Goal: Browse casually

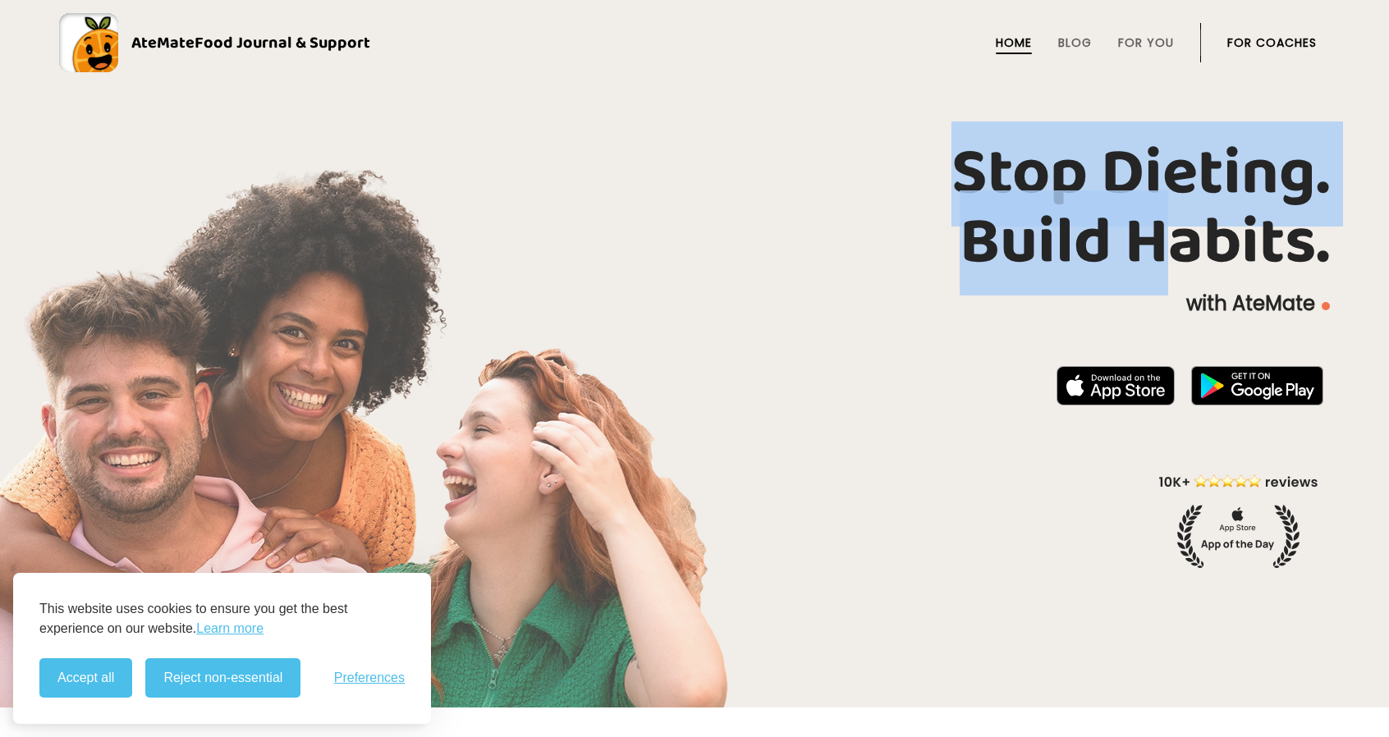
drag, startPoint x: 966, startPoint y: 152, endPoint x: 1187, endPoint y: 245, distance: 240.4
click at [1187, 245] on h1 "Stop Dieting. Build Habits." at bounding box center [694, 209] width 1271 height 138
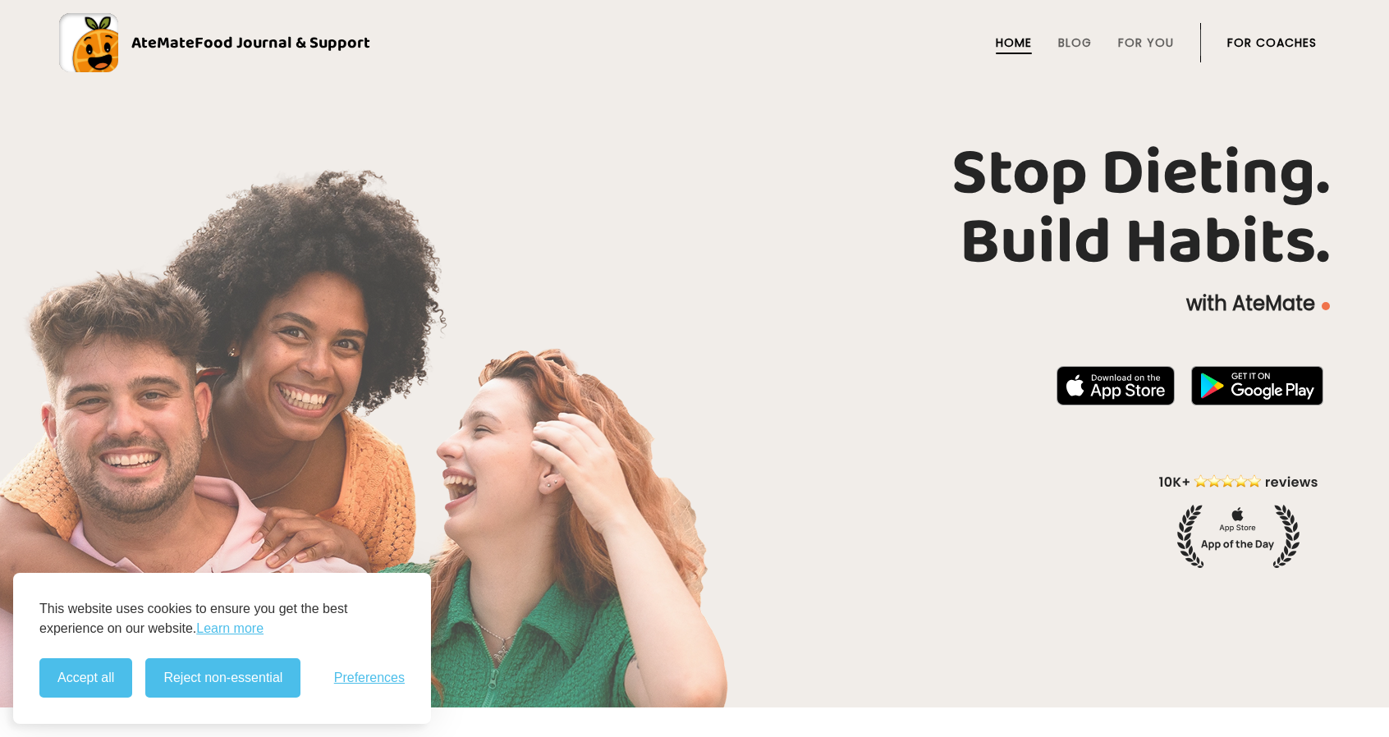
click at [1247, 246] on h1 "Stop Dieting. Build Habits." at bounding box center [694, 209] width 1271 height 138
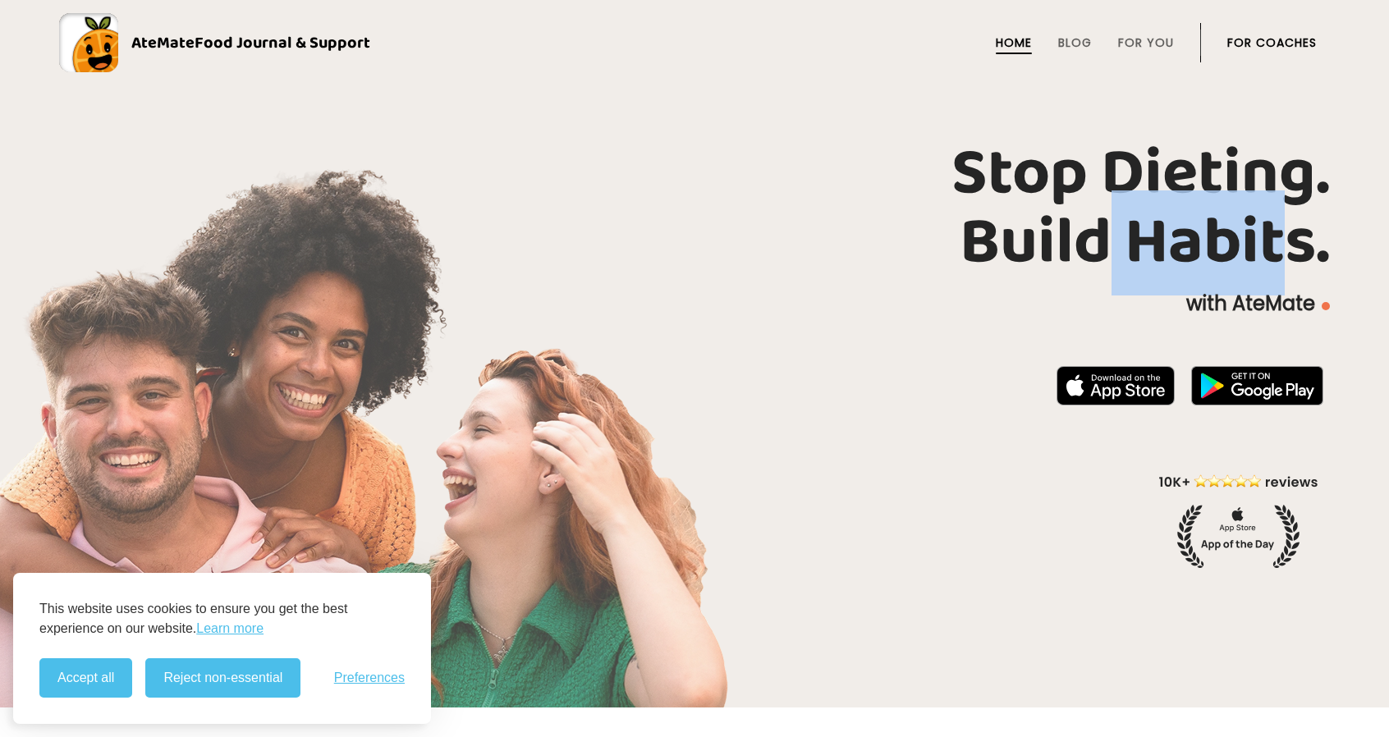
drag, startPoint x: 1295, startPoint y: 254, endPoint x: 1059, endPoint y: 179, distance: 247.2
click at [1079, 198] on h1 "Stop Dieting. Build Habits." at bounding box center [694, 209] width 1271 height 138
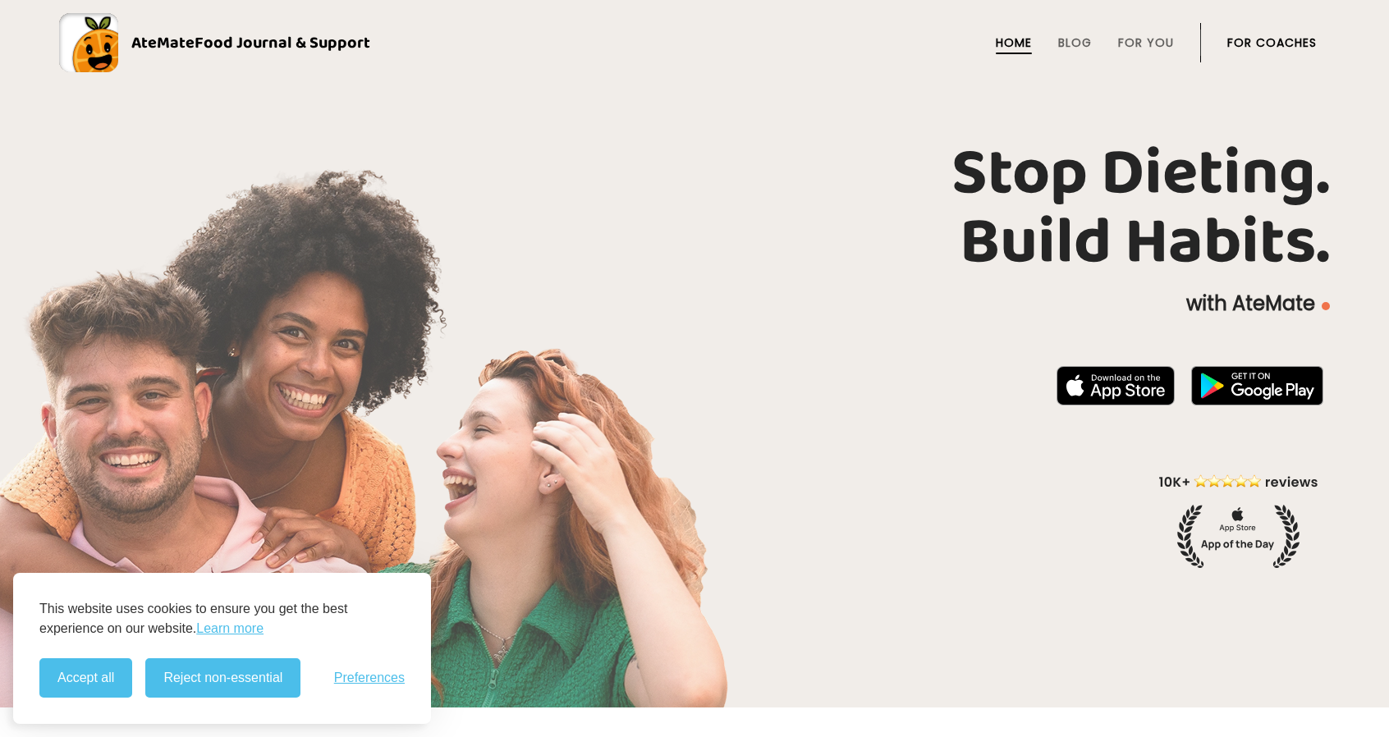
click at [1059, 179] on h1 "Stop Dieting. Build Habits." at bounding box center [694, 209] width 1271 height 138
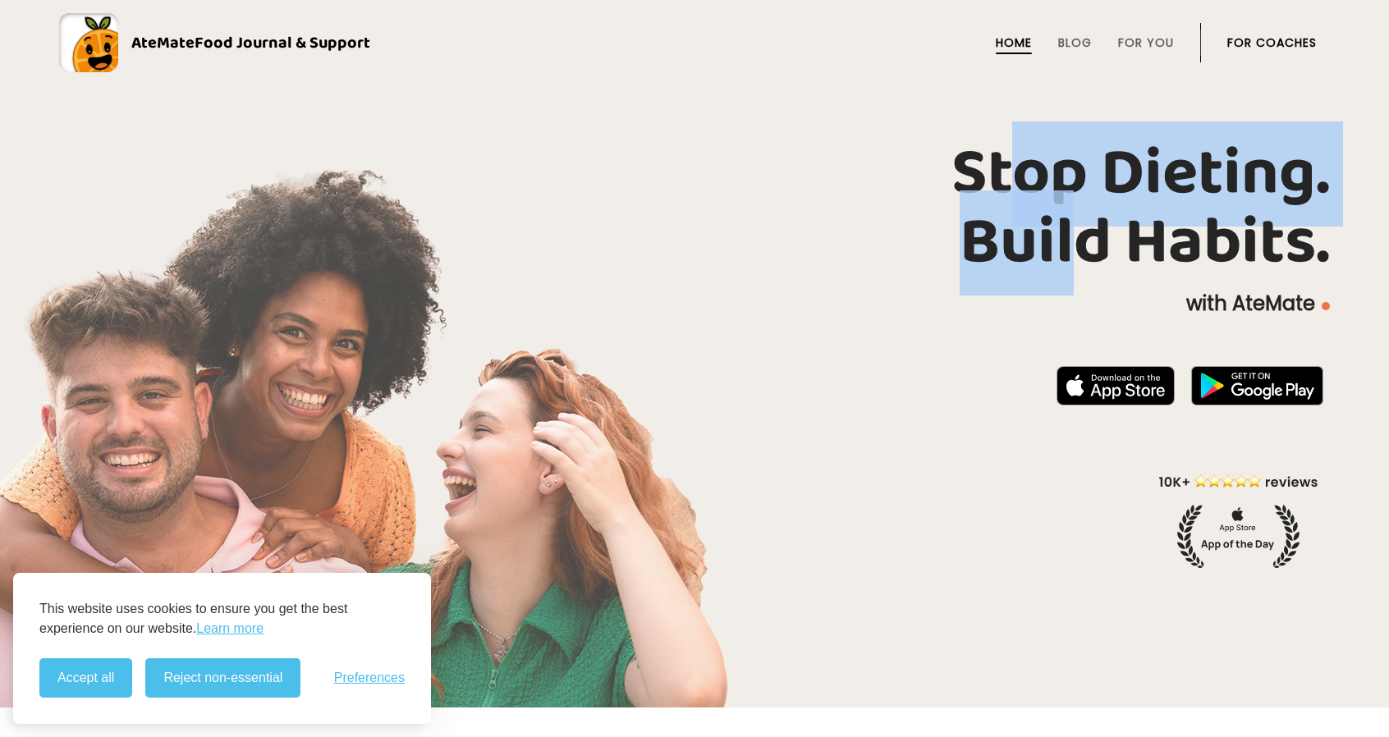
click at [1095, 253] on h1 "Stop Dieting. Build Habits." at bounding box center [694, 209] width 1271 height 138
click at [1105, 258] on h1 "Stop Dieting. Build Habits." at bounding box center [694, 209] width 1271 height 138
drag, startPoint x: 1169, startPoint y: 248, endPoint x: 1012, endPoint y: 163, distance: 178.9
click at [1015, 170] on h1 "Stop Dieting. Build Habits." at bounding box center [694, 209] width 1271 height 138
click at [1007, 154] on h1 "Stop Dieting. Build Habits." at bounding box center [694, 209] width 1271 height 138
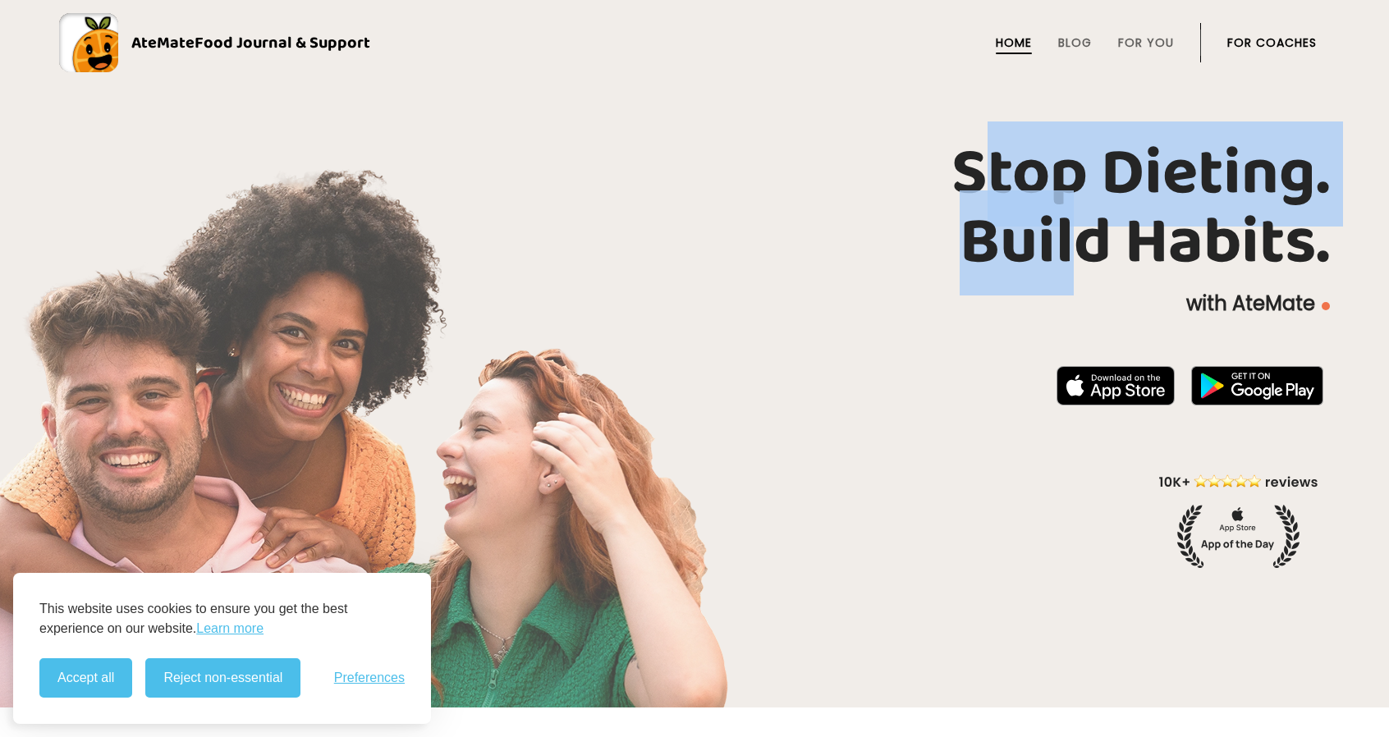
drag, startPoint x: 984, startPoint y: 131, endPoint x: 1086, endPoint y: 211, distance: 129.8
click at [1086, 211] on h1 "Stop Dieting. Build Habits." at bounding box center [694, 209] width 1271 height 138
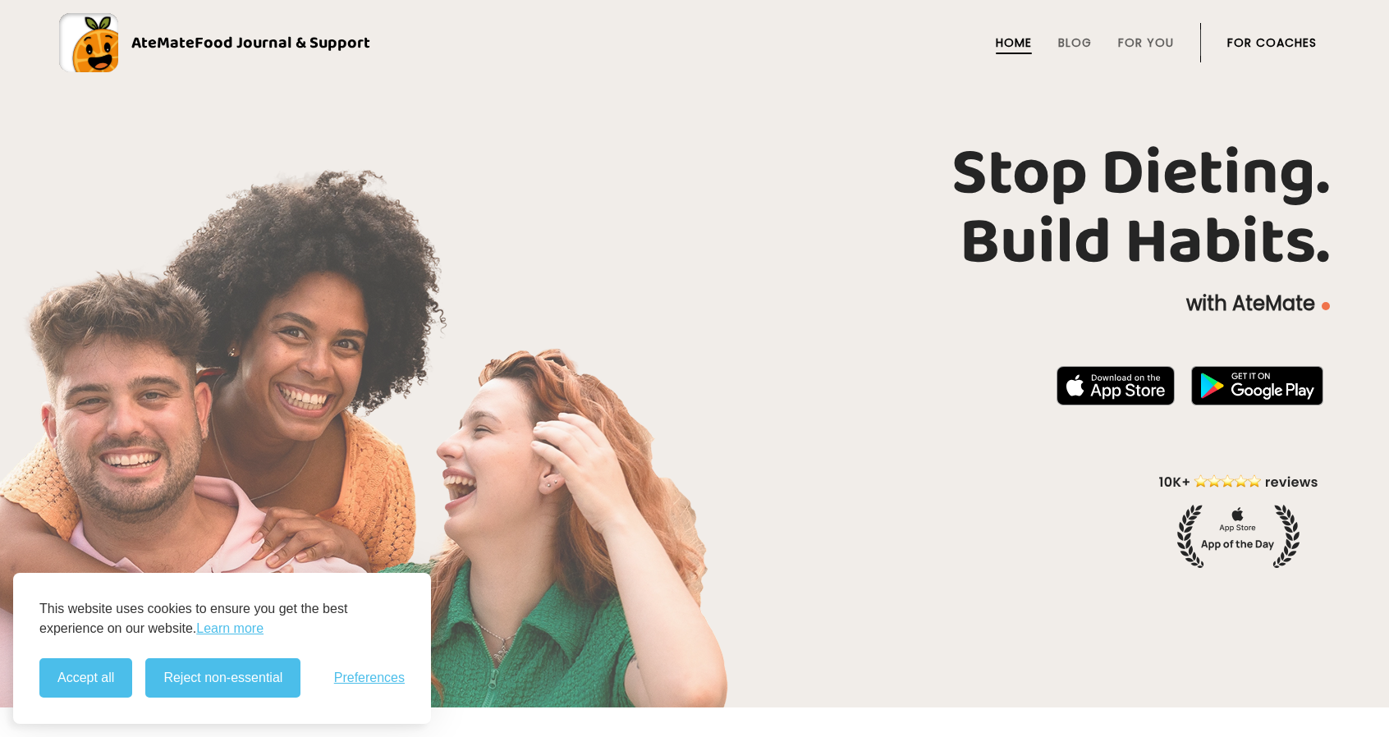
click at [1120, 216] on h1 "Stop Dieting. Build Habits." at bounding box center [694, 209] width 1271 height 138
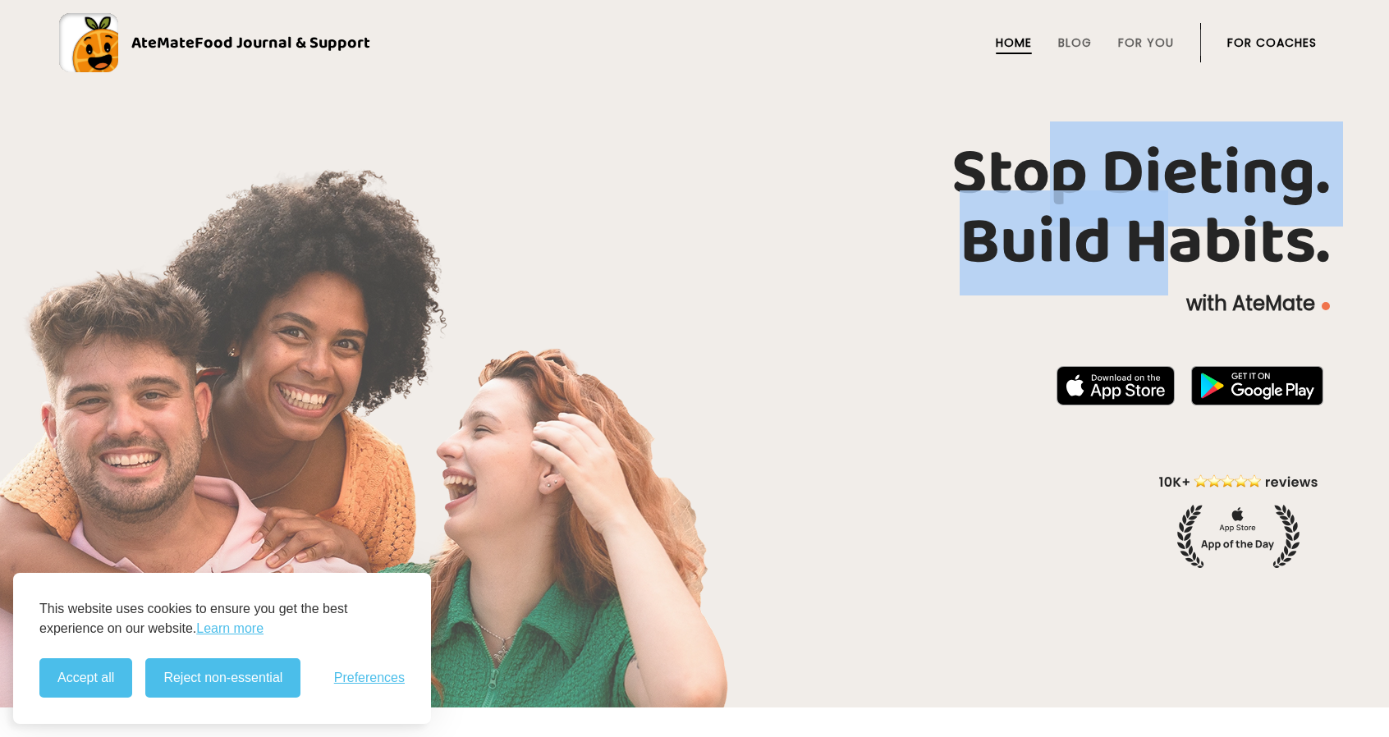
drag, startPoint x: 1181, startPoint y: 233, endPoint x: 1018, endPoint y: 157, distance: 179.6
click at [1029, 172] on h1 "Stop Dieting. Build Habits." at bounding box center [694, 209] width 1271 height 138
click at [1017, 153] on h1 "Stop Dieting. Build Habits." at bounding box center [694, 209] width 1271 height 138
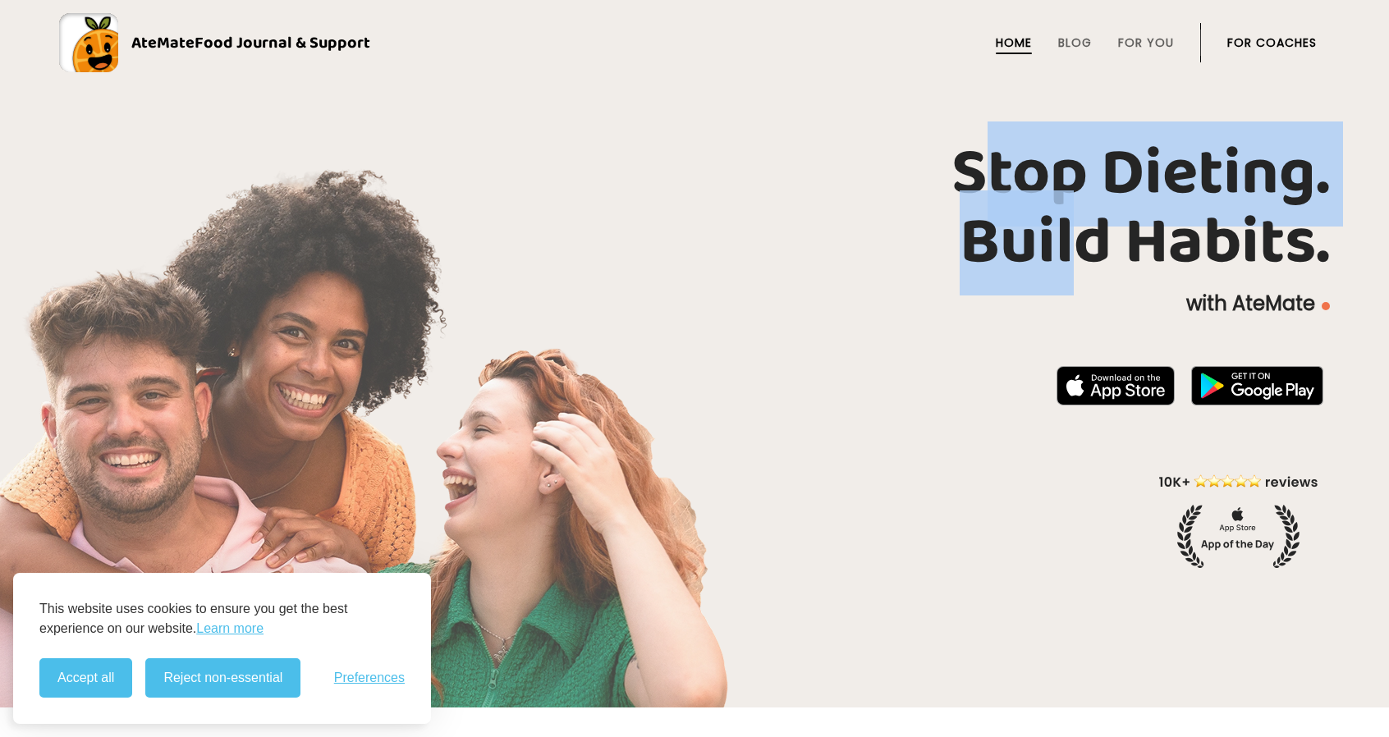
drag, startPoint x: 1084, startPoint y: 203, endPoint x: 1161, endPoint y: 229, distance: 81.5
click at [1109, 214] on h1 "Stop Dieting. Build Habits." at bounding box center [694, 209] width 1271 height 138
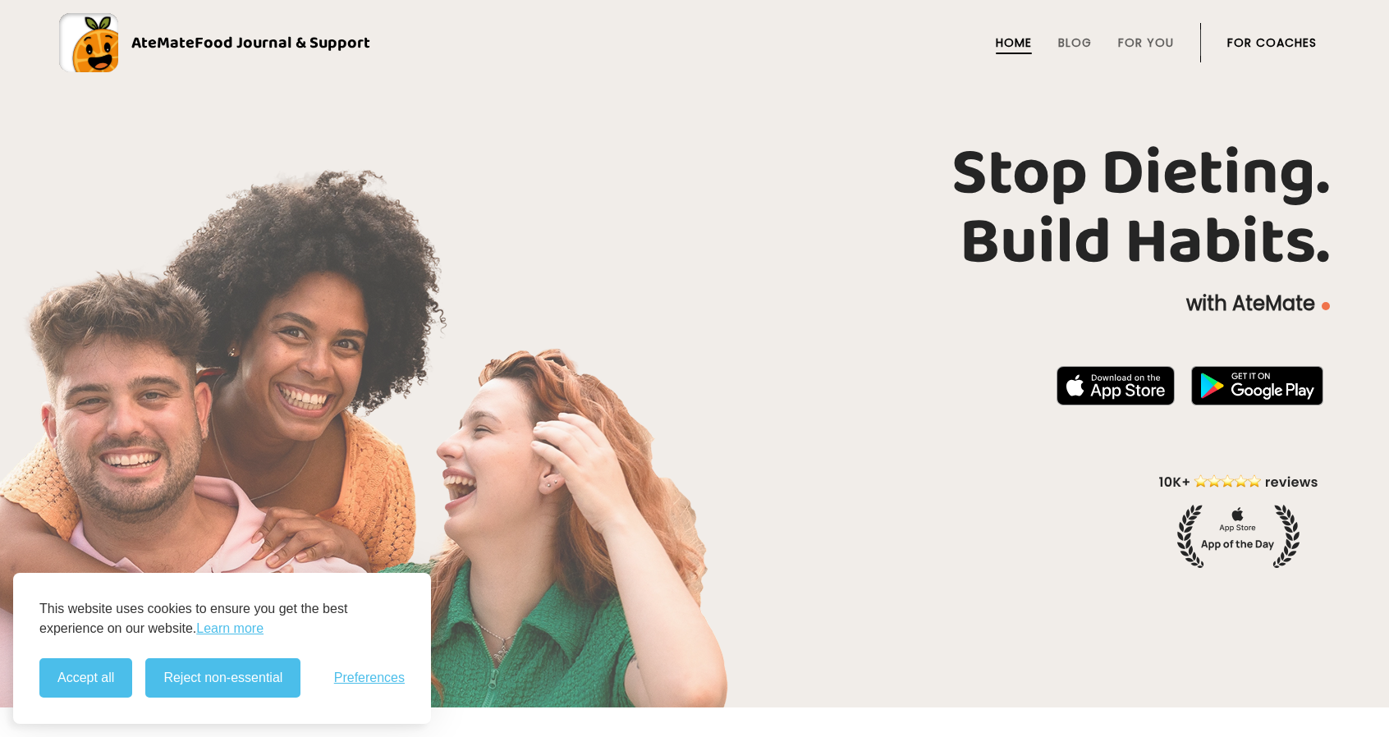
click at [1161, 229] on h1 "Stop Dieting. Build Habits." at bounding box center [694, 209] width 1271 height 138
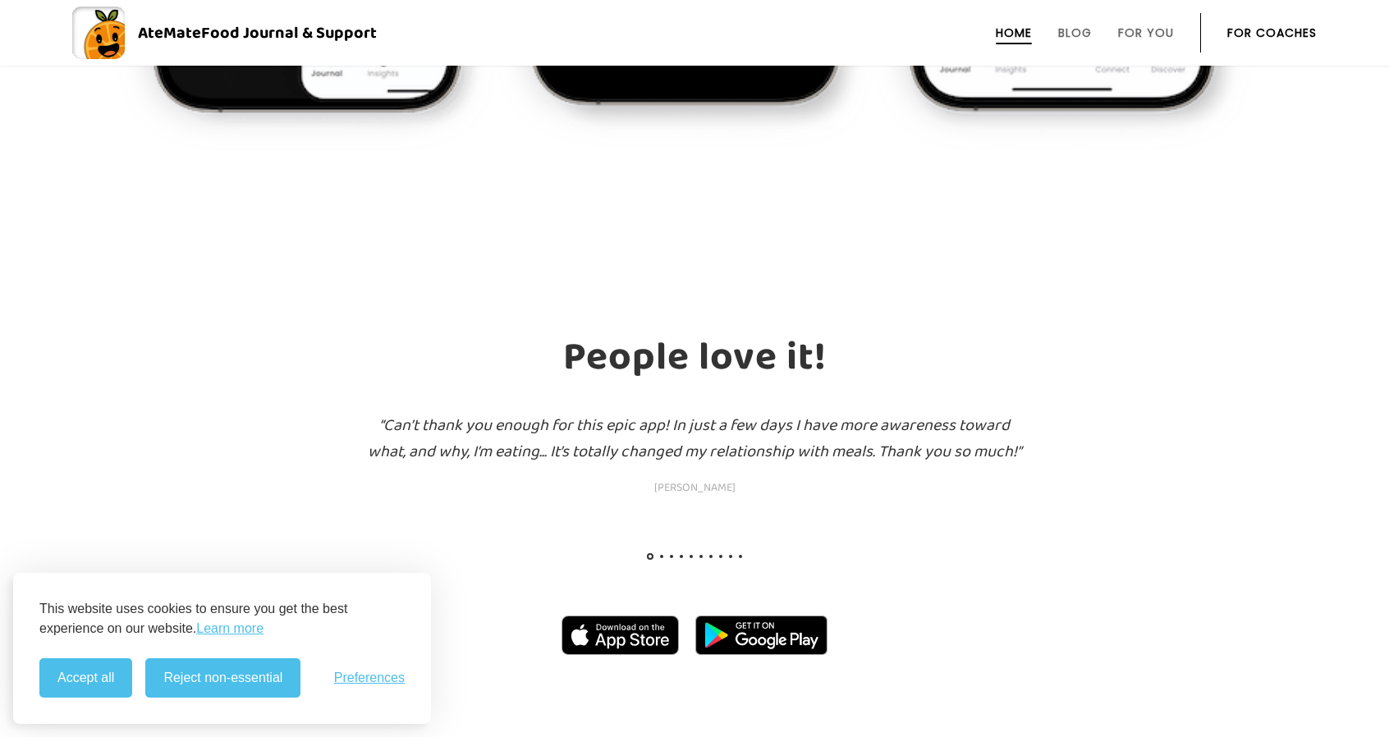
scroll to position [1642, 0]
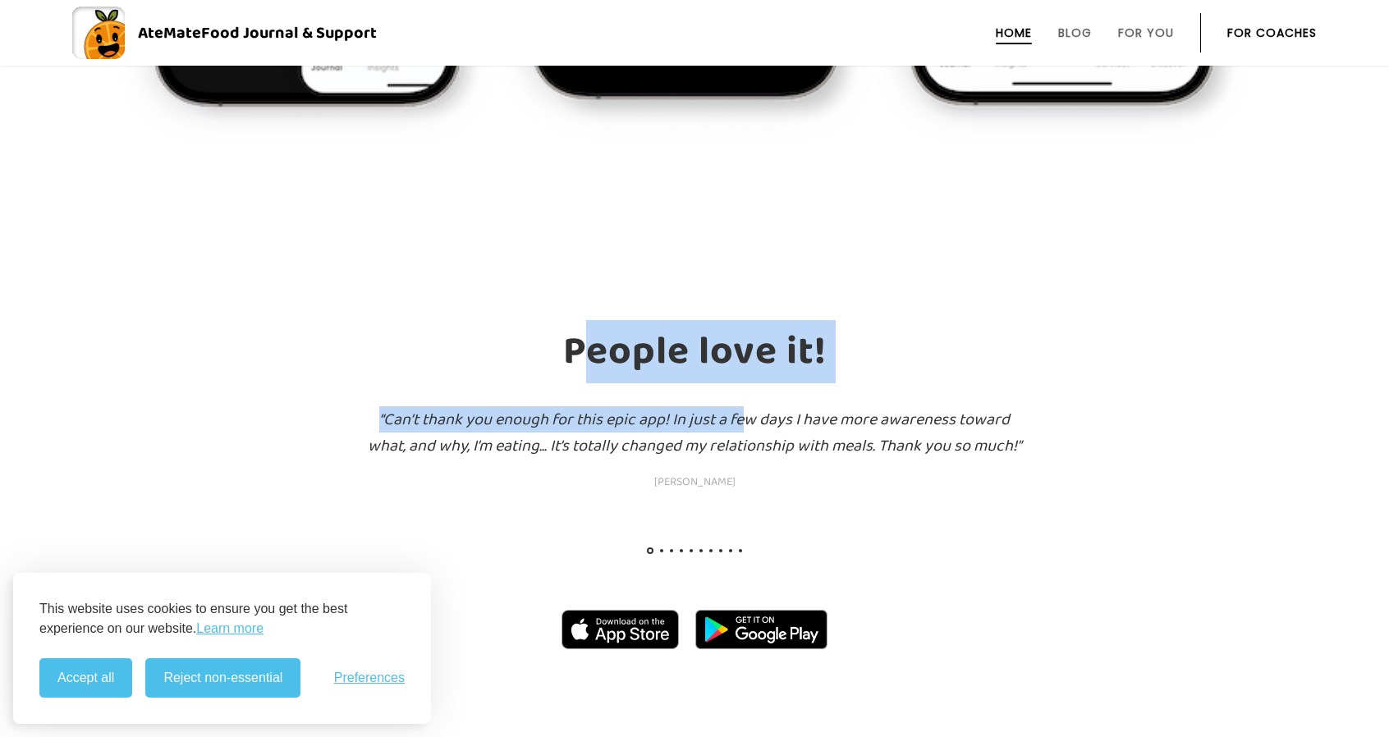
drag, startPoint x: 589, startPoint y: 342, endPoint x: 780, endPoint y: 426, distance: 208.9
click at [772, 425] on section "People love it! “Can’t thank you enough for this epic app! In just a few days I…" at bounding box center [694, 395] width 1389 height 391
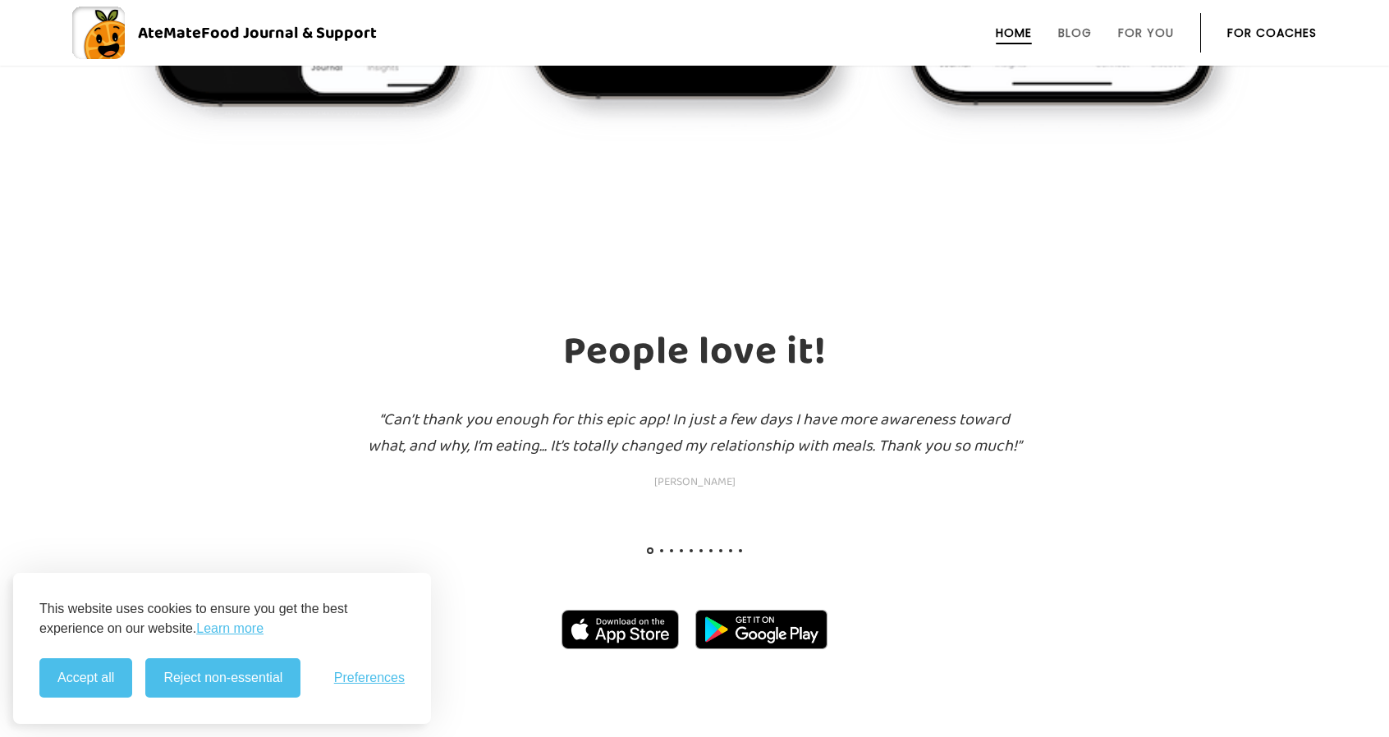
click at [813, 431] on h3 "“Can’t thank you enough for this epic app! In just a few days I have more aware…" at bounding box center [694, 448] width 657 height 85
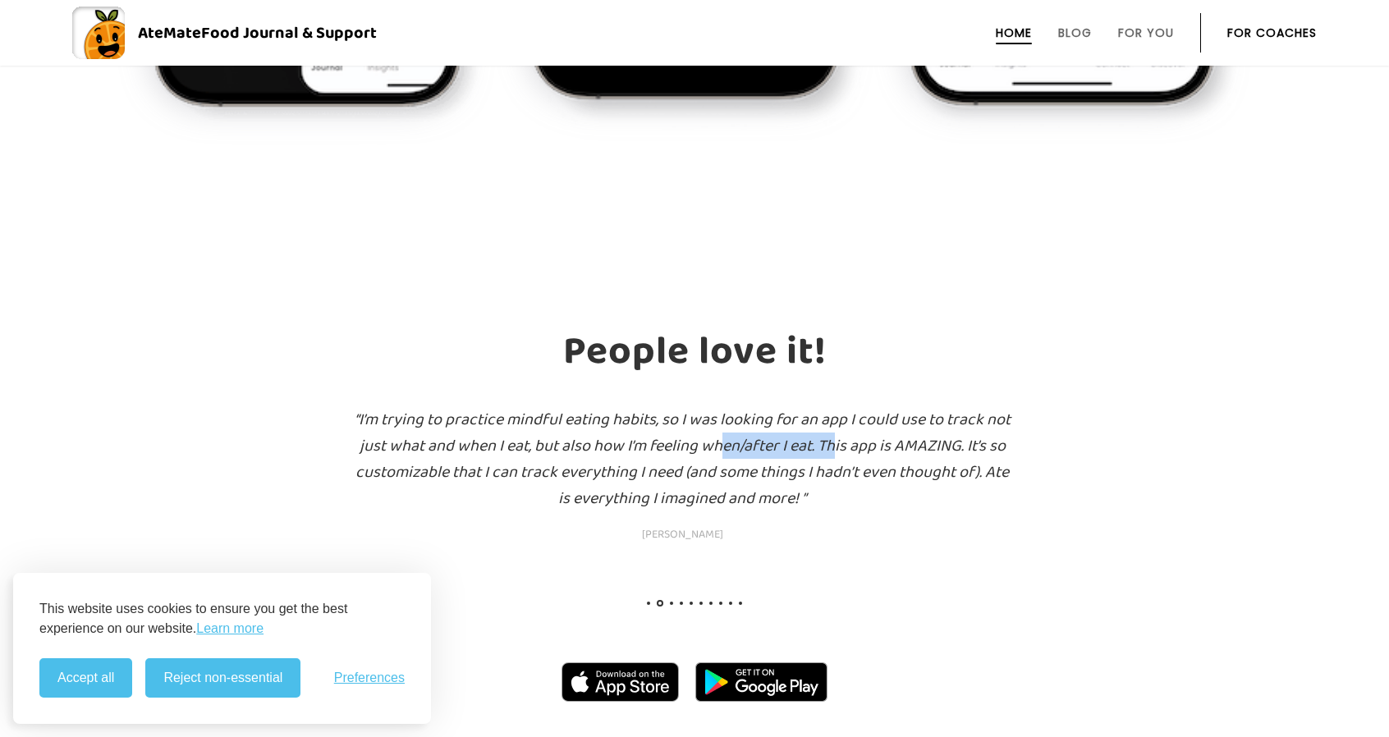
drag, startPoint x: 831, startPoint y: 447, endPoint x: 710, endPoint y: 427, distance: 123.1
click at [710, 427] on h3 "“I’m trying to practice mindful eating habits, so I was looking for an app I co…" at bounding box center [682, 475] width 657 height 138
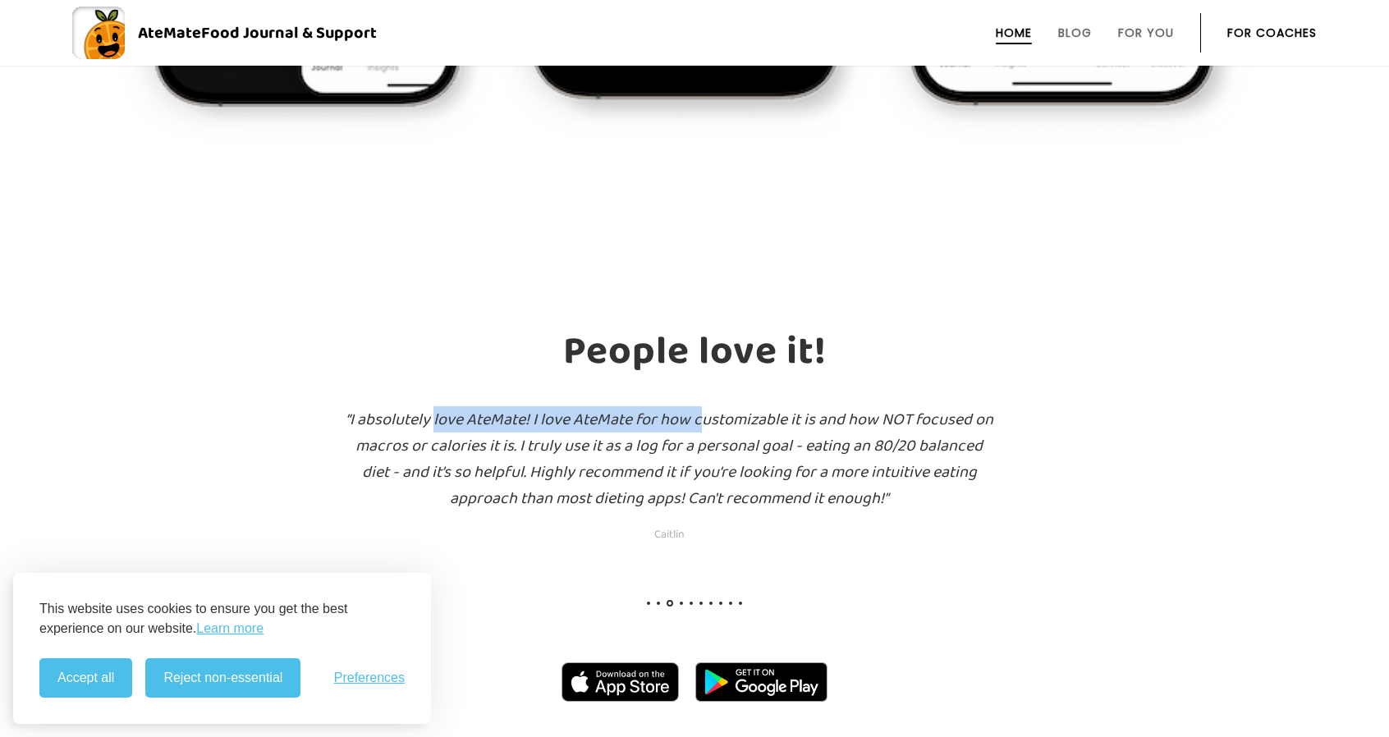
click at [873, 423] on h3 "“I absolutely love AteMate! I love AteMate for how customizable it is and how N…" at bounding box center [669, 475] width 657 height 138
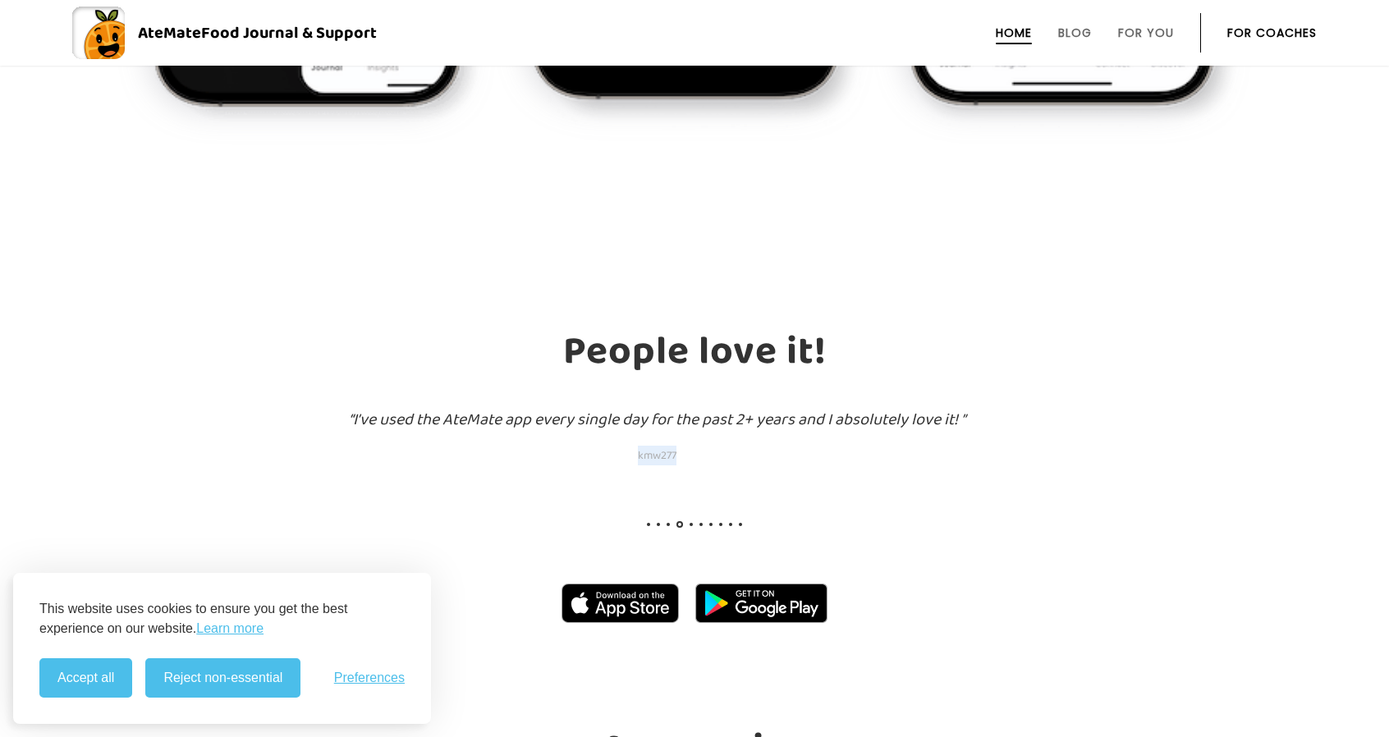
drag, startPoint x: 641, startPoint y: 436, endPoint x: 878, endPoint y: 451, distance: 237.0
click at [866, 438] on h3 "“I’ve used the AteMate app every single day for the past 2+ years and I absolut…" at bounding box center [656, 435] width 657 height 59
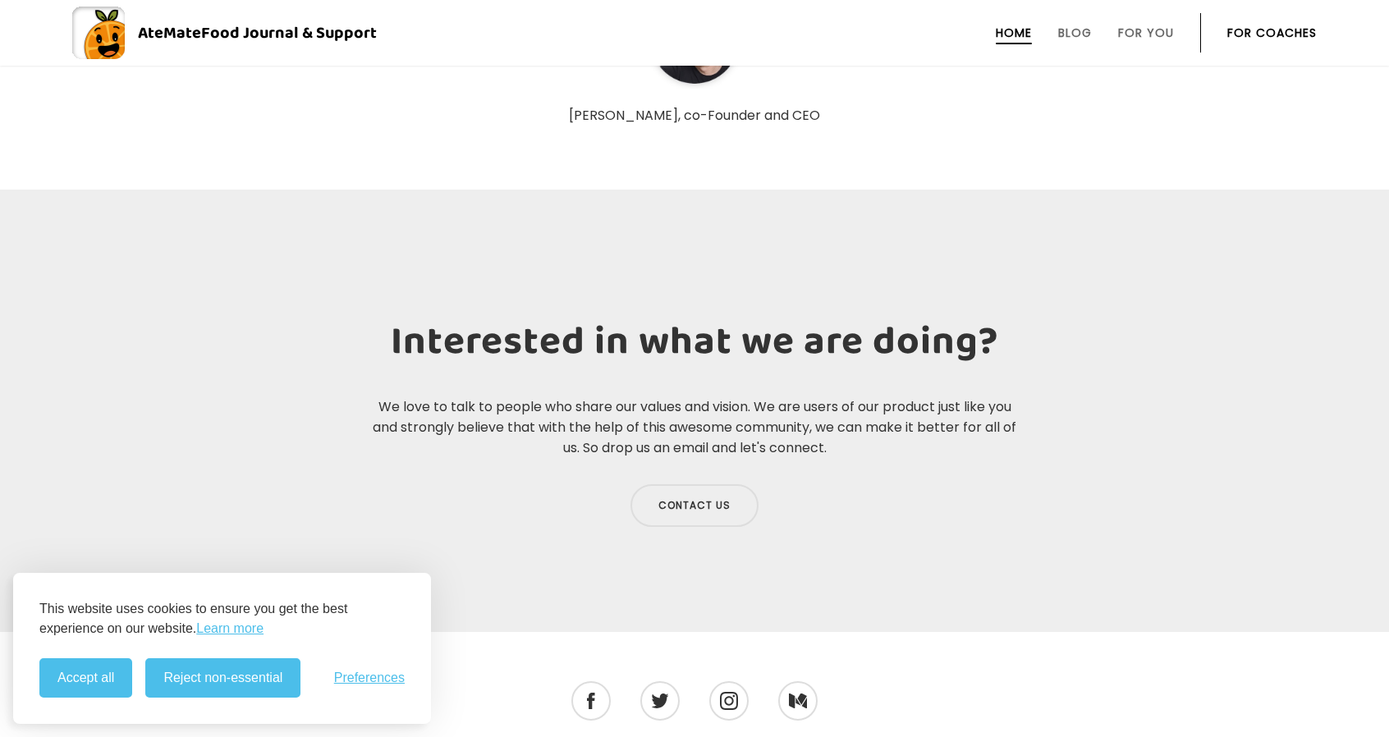
scroll to position [5658, 0]
